Goal: Information Seeking & Learning: Learn about a topic

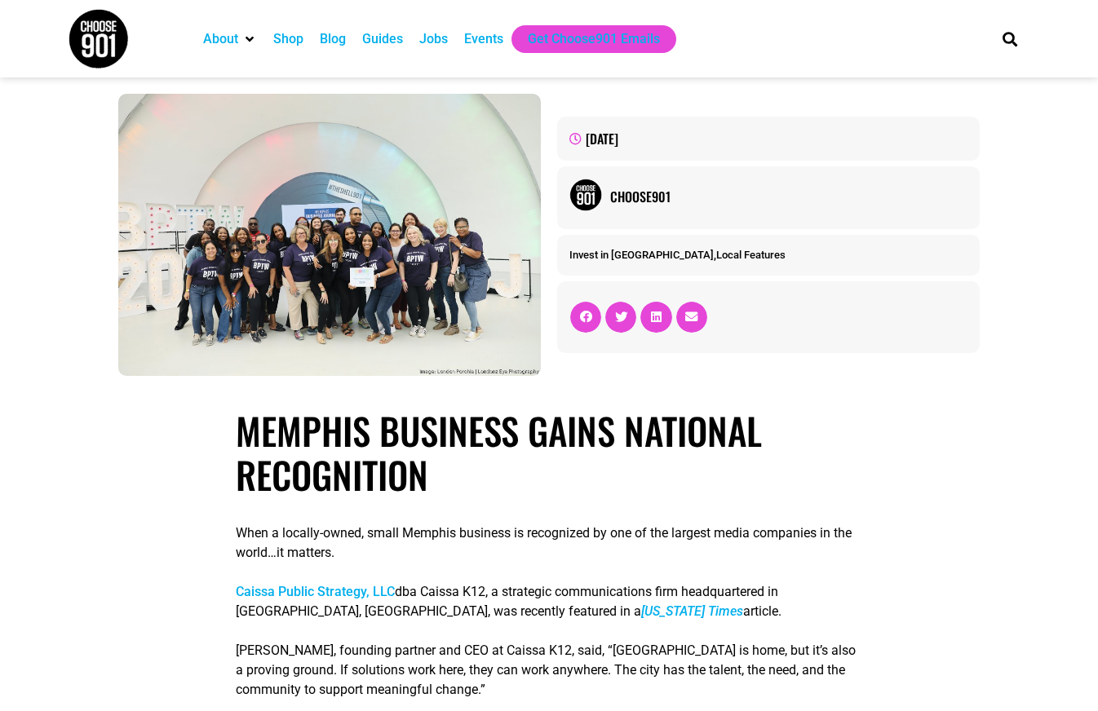
click at [555, 538] on p "When a locally-owned, small Memphis business is recognized by one of the larges…" at bounding box center [549, 543] width 627 height 39
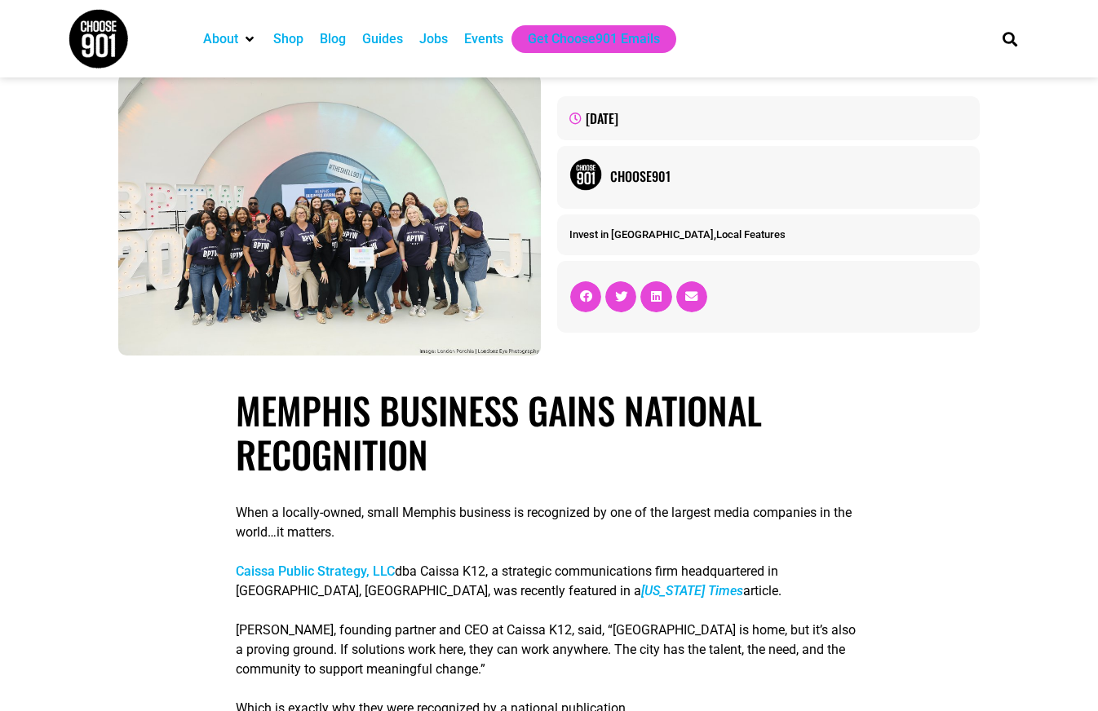
scroll to position [22, 0]
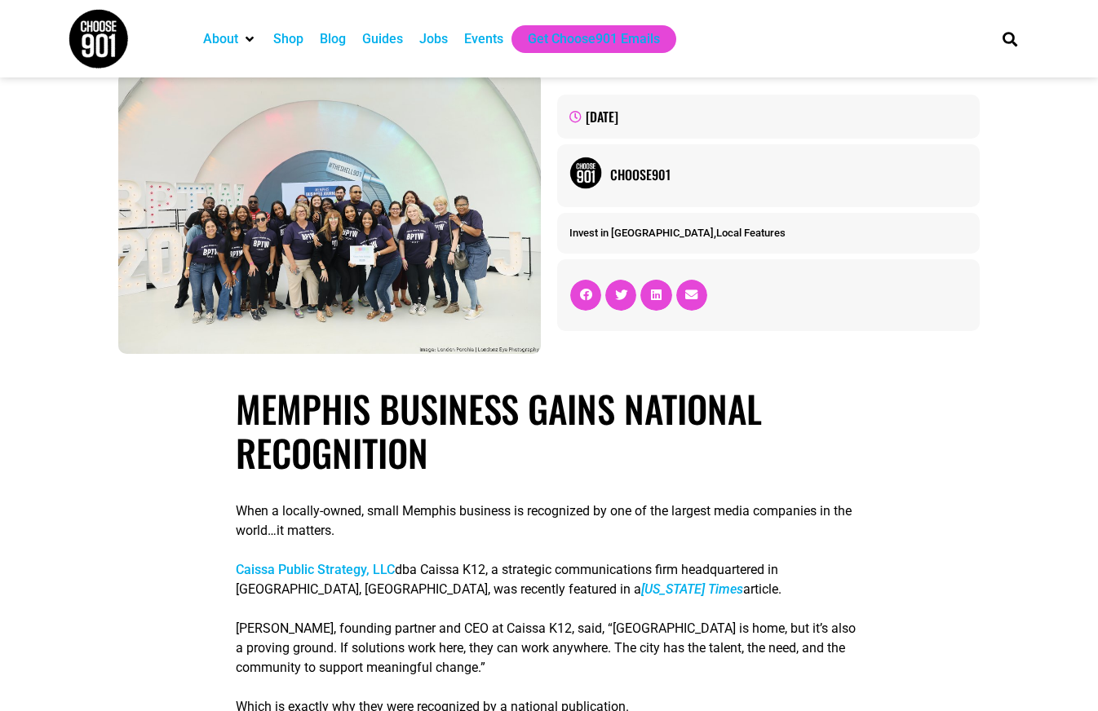
click at [521, 637] on p "[PERSON_NAME], founding partner and CEO at Caissa K12, said, “[GEOGRAPHIC_DATA]…" at bounding box center [549, 648] width 627 height 59
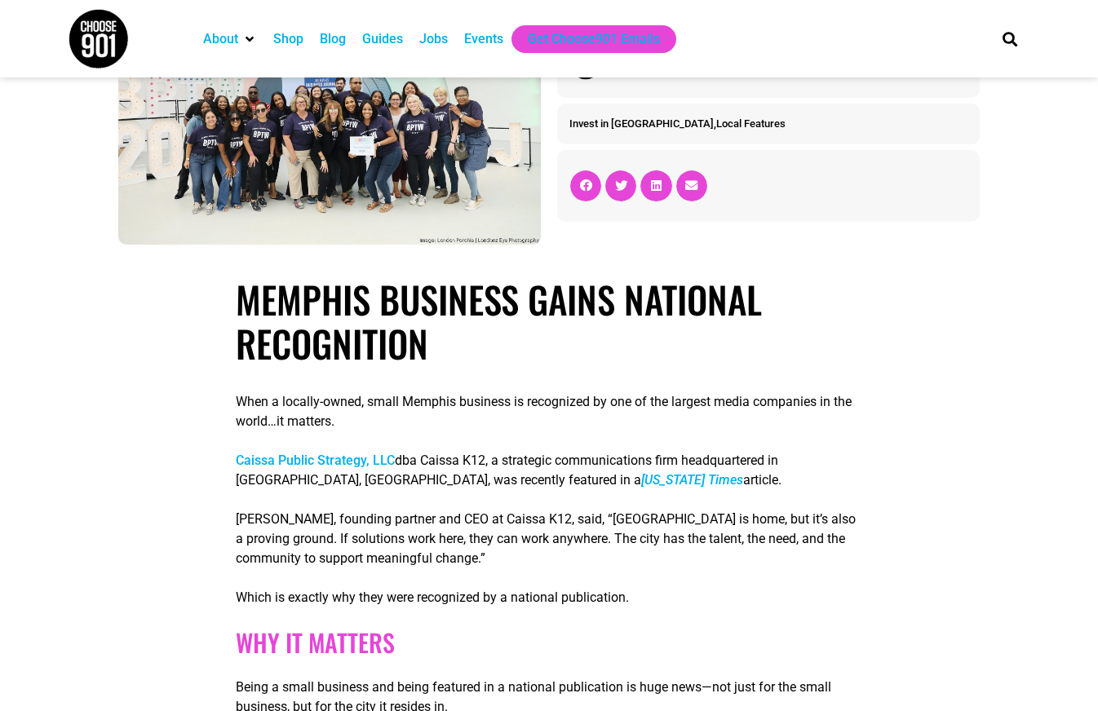
scroll to position [0, 0]
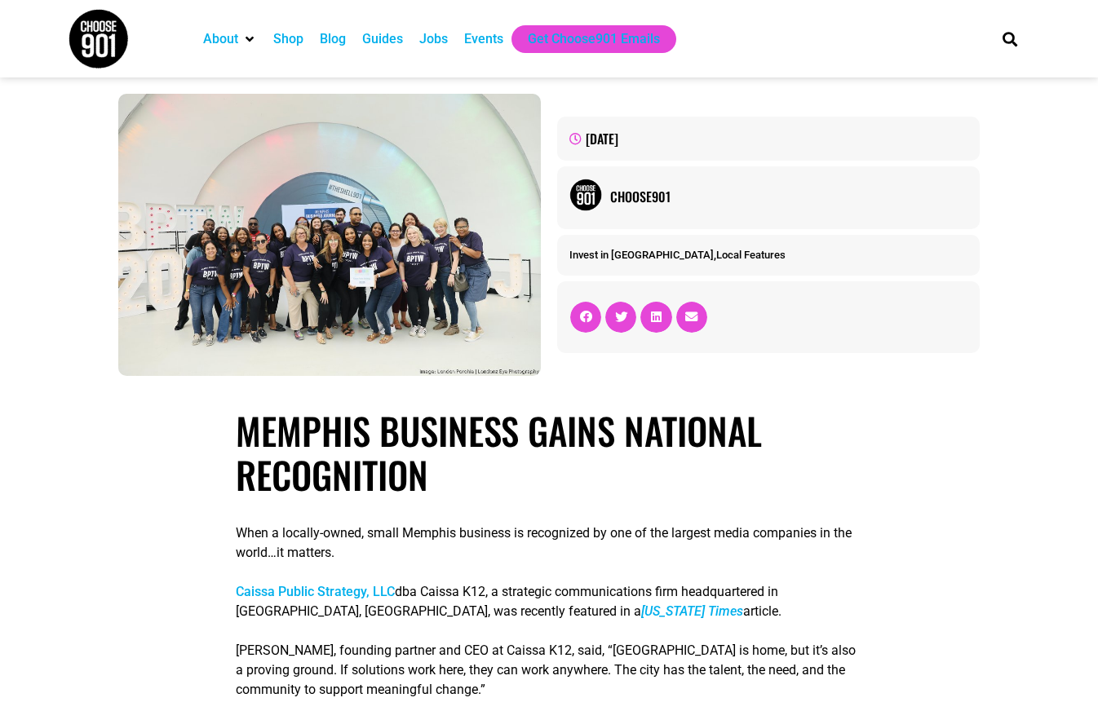
click at [592, 670] on p "[PERSON_NAME], founding partner and CEO at Caissa K12, said, “[GEOGRAPHIC_DATA]…" at bounding box center [549, 670] width 627 height 59
click at [615, 603] on p "Caissa Public Strategy, LLC dba Caissa K12, a strategic communications firm hea…" at bounding box center [549, 601] width 627 height 39
click at [525, 545] on p "When a locally-owned, small Memphis business is recognized by one of the larges…" at bounding box center [549, 543] width 627 height 39
